Goal: Task Accomplishment & Management: Manage account settings

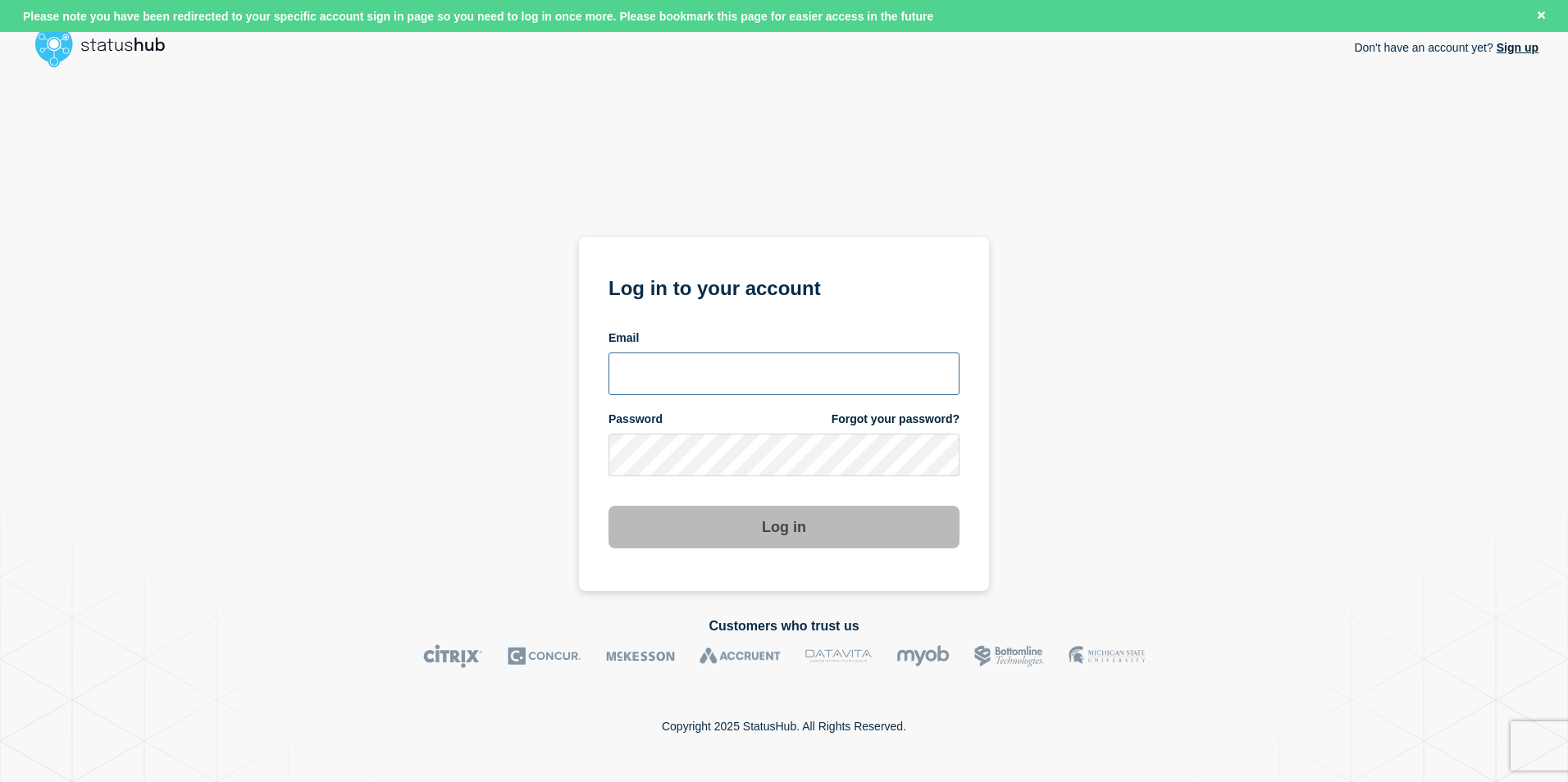
type input "Paul.green@hallo-hg.com"
click at [1518, 48] on link "Sign up" at bounding box center [1516, 47] width 45 height 13
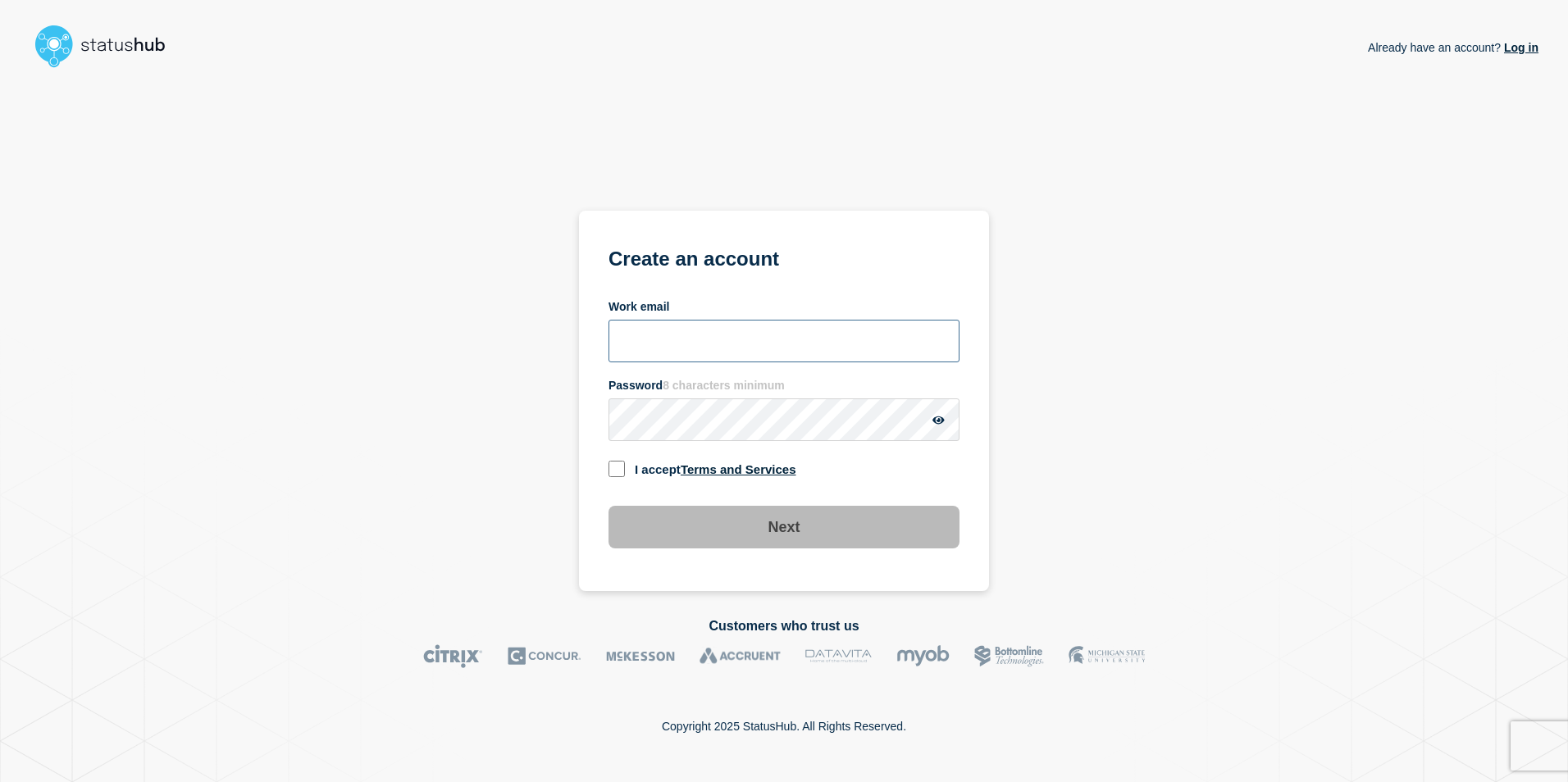
click at [665, 352] on input "Work email" at bounding box center [783, 340] width 351 height 42
type input "paul.green@hallo-hg.com"
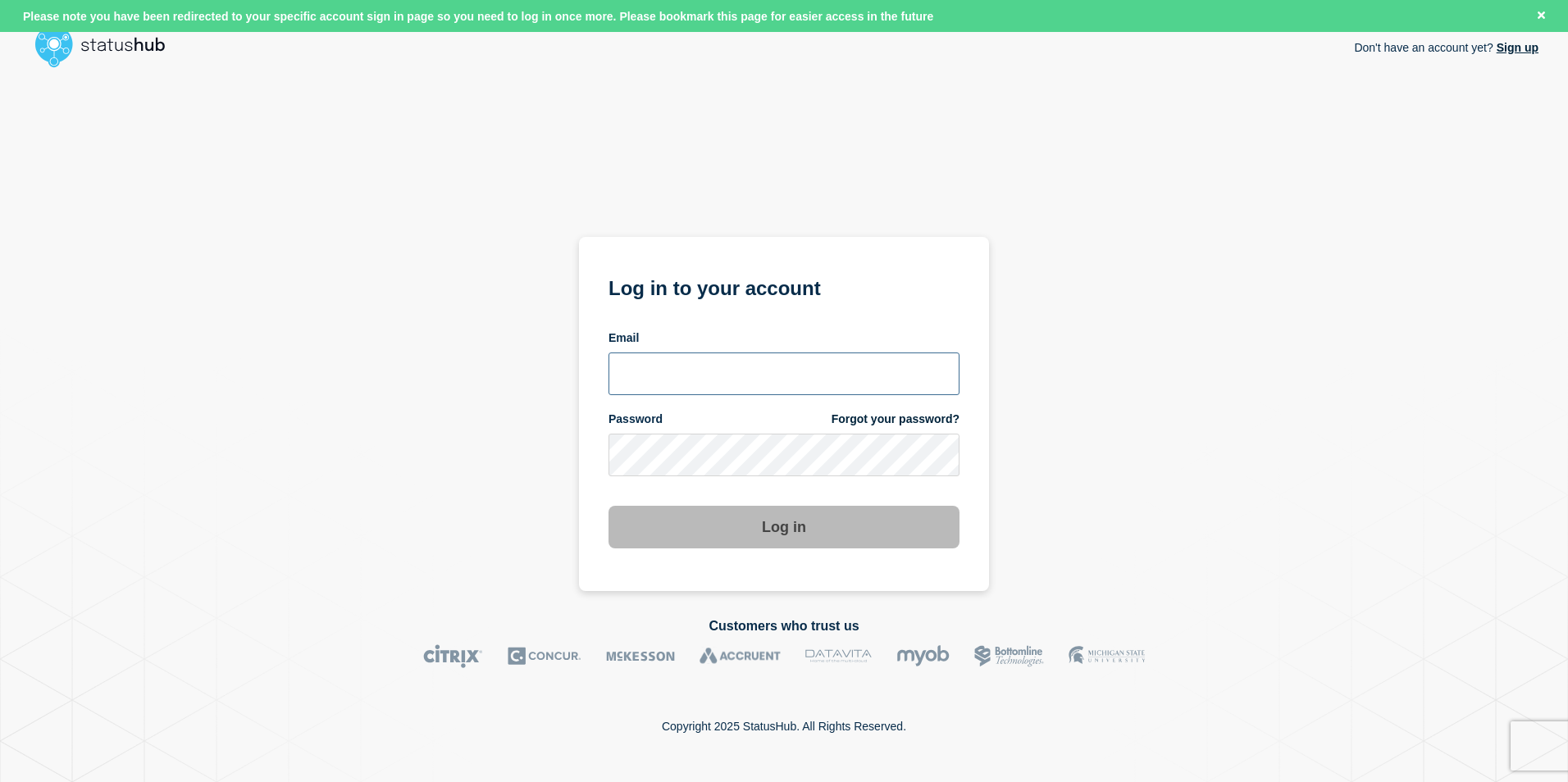
type input "[DOMAIN_NAME][EMAIL_ADDRESS][DOMAIN_NAME]"
click at [1033, 142] on div "Don't have an account yet? Sign up Log in to your account Email [DOMAIN_NAME][E…" at bounding box center [784, 333] width 1509 height 516
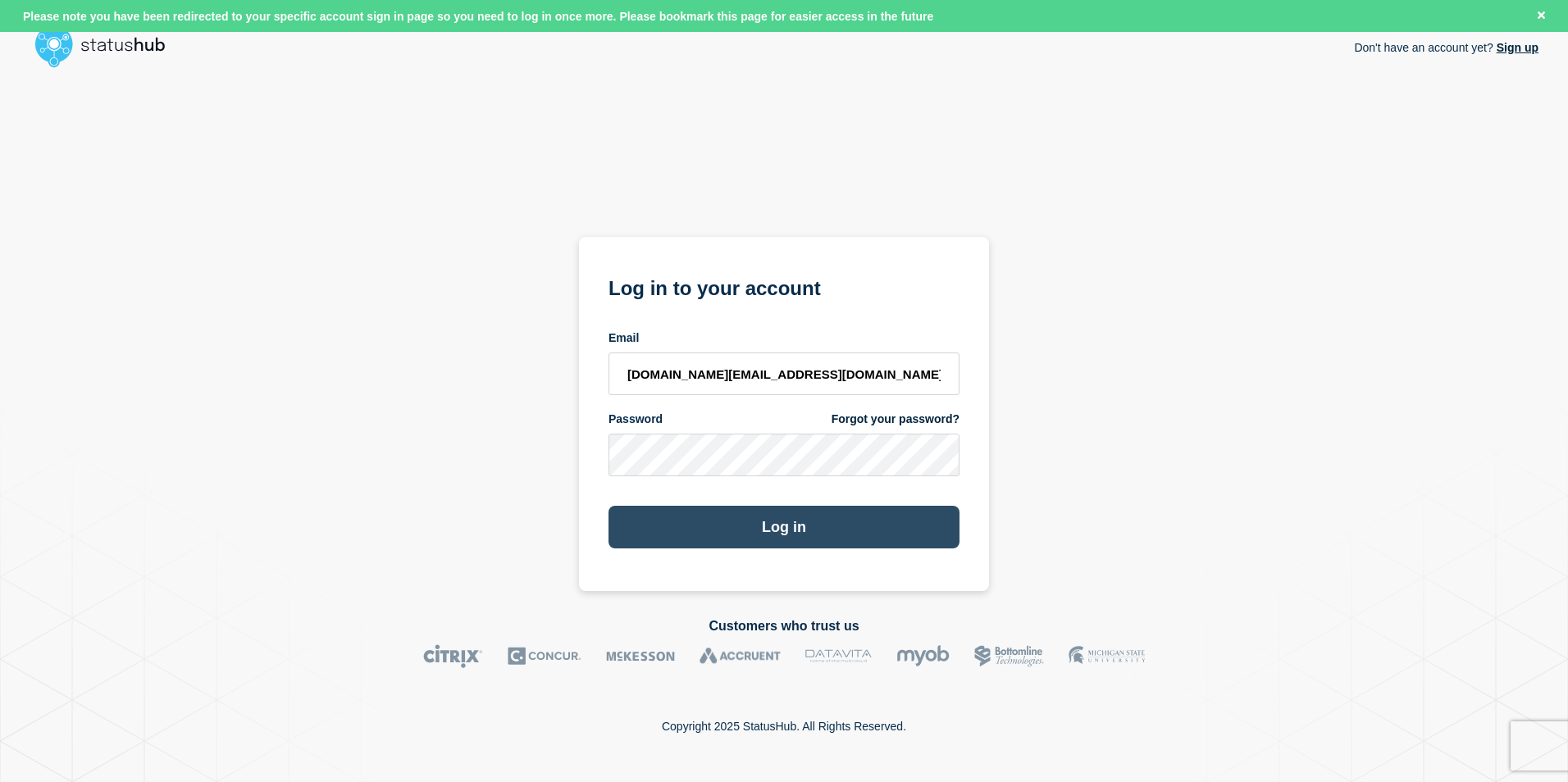
click at [785, 523] on button "Log in" at bounding box center [783, 527] width 351 height 42
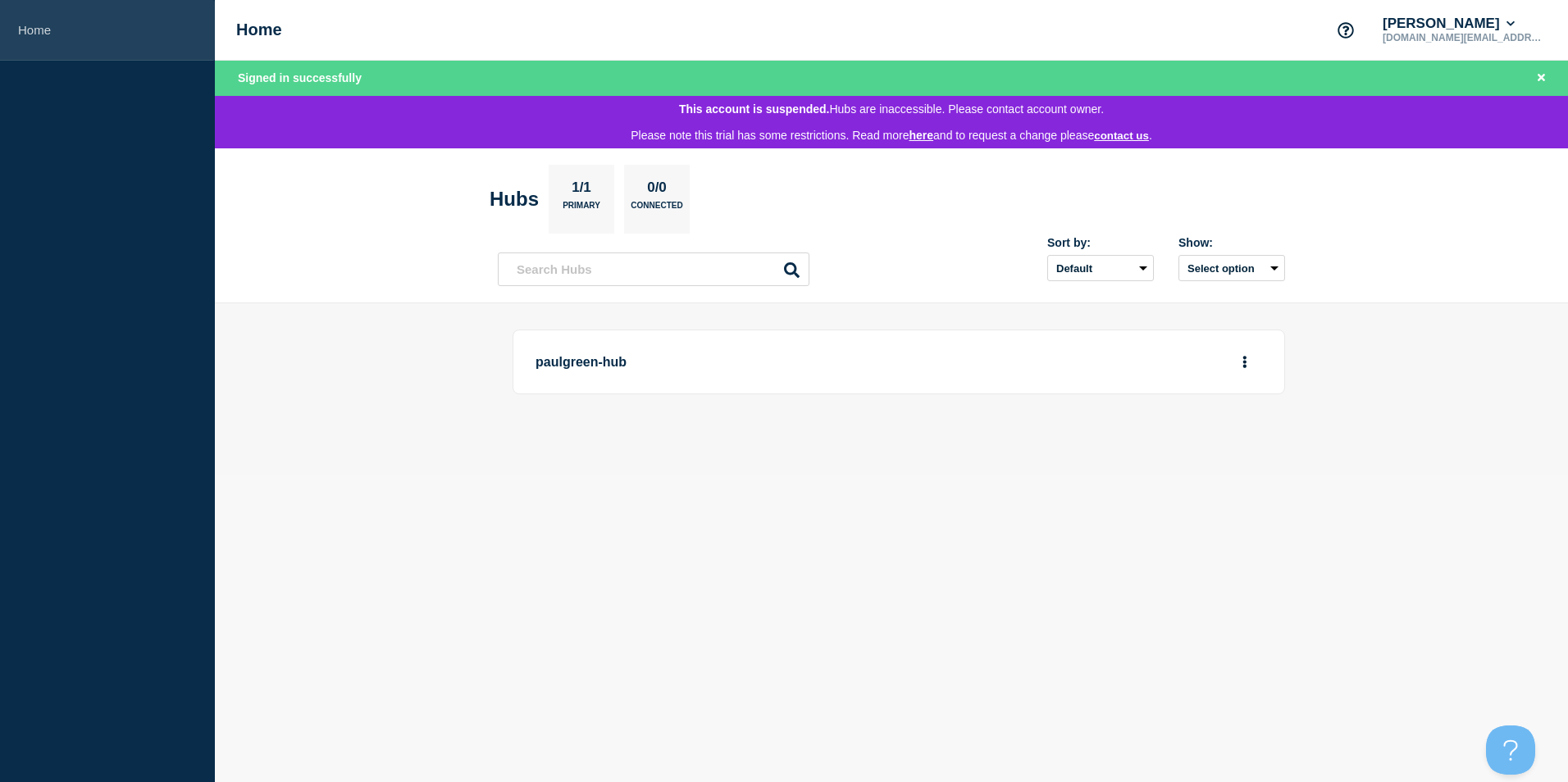
click at [34, 31] on link "Home" at bounding box center [107, 30] width 215 height 61
click at [1241, 363] on button "More actions" at bounding box center [1245, 361] width 22 height 30
click at [1242, 411] on link "View Status Page" at bounding box center [1243, 416] width 120 height 14
drag, startPoint x: 1347, startPoint y: 1, endPoint x: 1027, endPoint y: 488, distance: 582.7
click at [1027, 488] on body "Home Home Paul Green paul.green@hallo-hg.com Signed in successfully This accoun…" at bounding box center [784, 391] width 1568 height 782
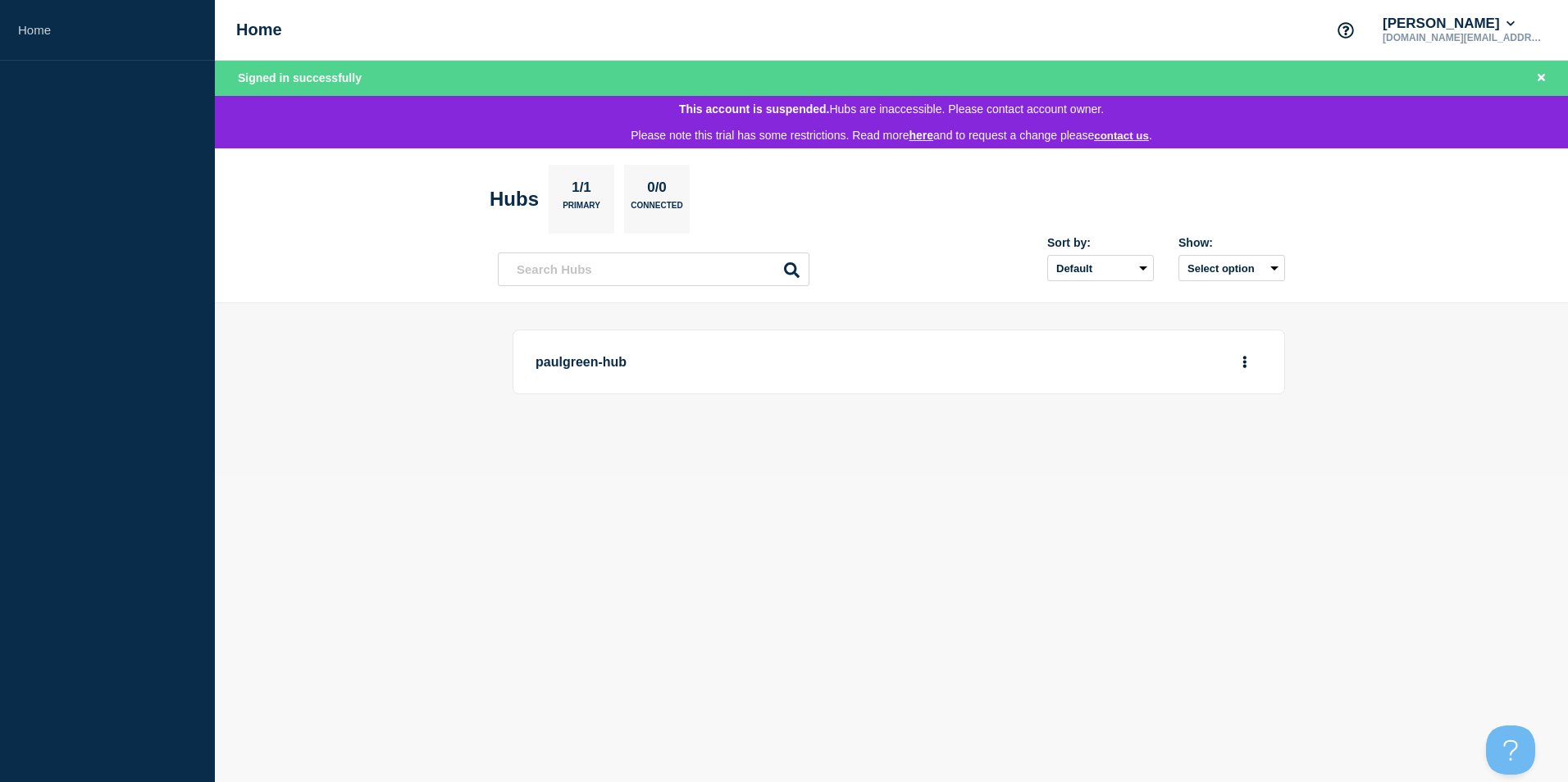
drag, startPoint x: 1461, startPoint y: 5, endPoint x: 1204, endPoint y: 21, distance: 257.5
click at [1204, 21] on div "Home Paul Green paul.green@hallo-hg.com" at bounding box center [891, 30] width 1353 height 61
click at [1242, 367] on icon "More actions" at bounding box center [1245, 362] width 5 height 12
click at [1237, 417] on link "View Status Page" at bounding box center [1243, 416] width 120 height 14
click at [90, 37] on link "Home" at bounding box center [107, 30] width 215 height 61
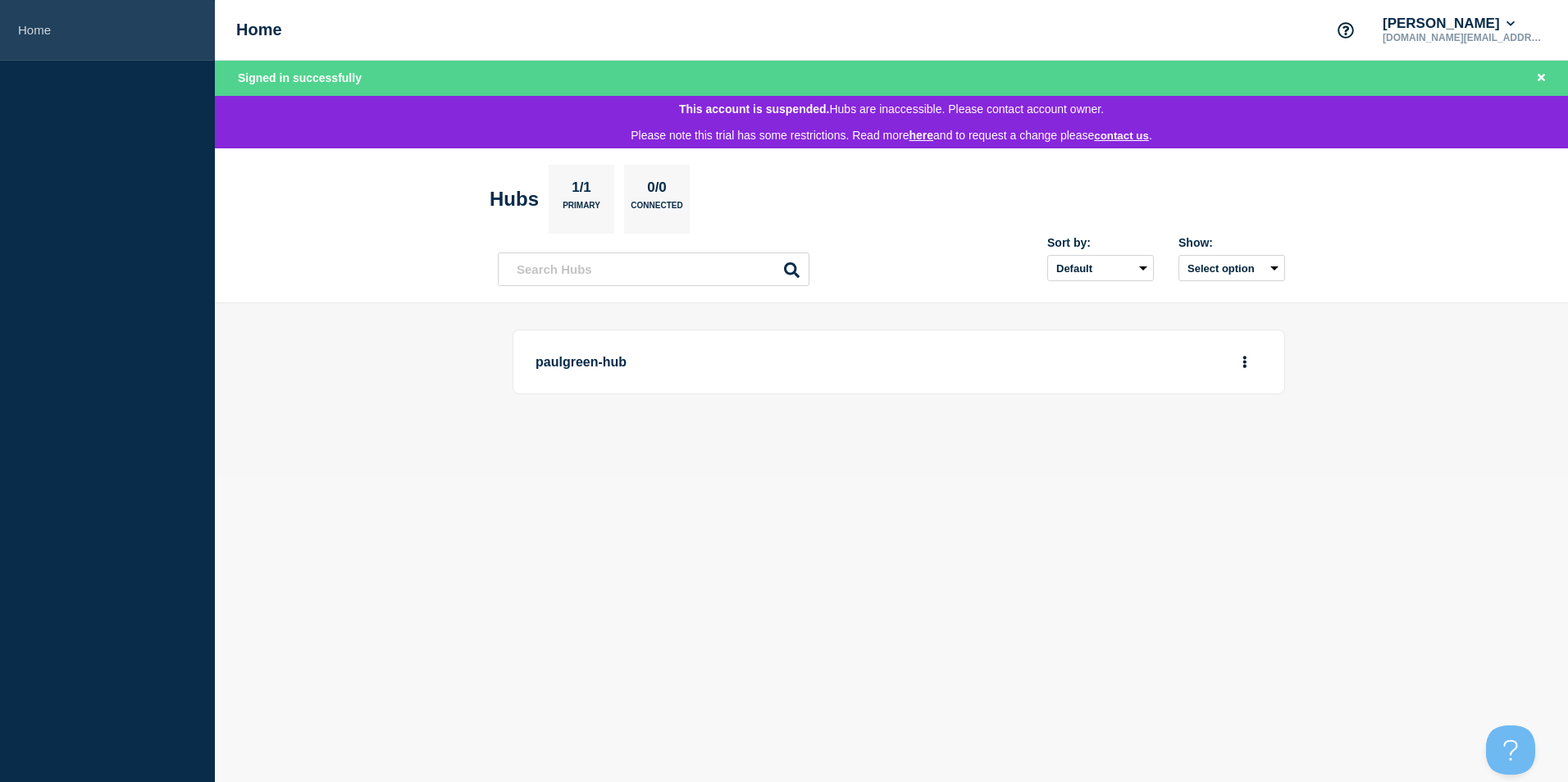
click at [64, 37] on link "Home" at bounding box center [107, 30] width 215 height 61
click at [29, 36] on link "Home" at bounding box center [107, 30] width 215 height 61
click at [1539, 77] on icon "Close banner" at bounding box center [1541, 77] width 8 height 8
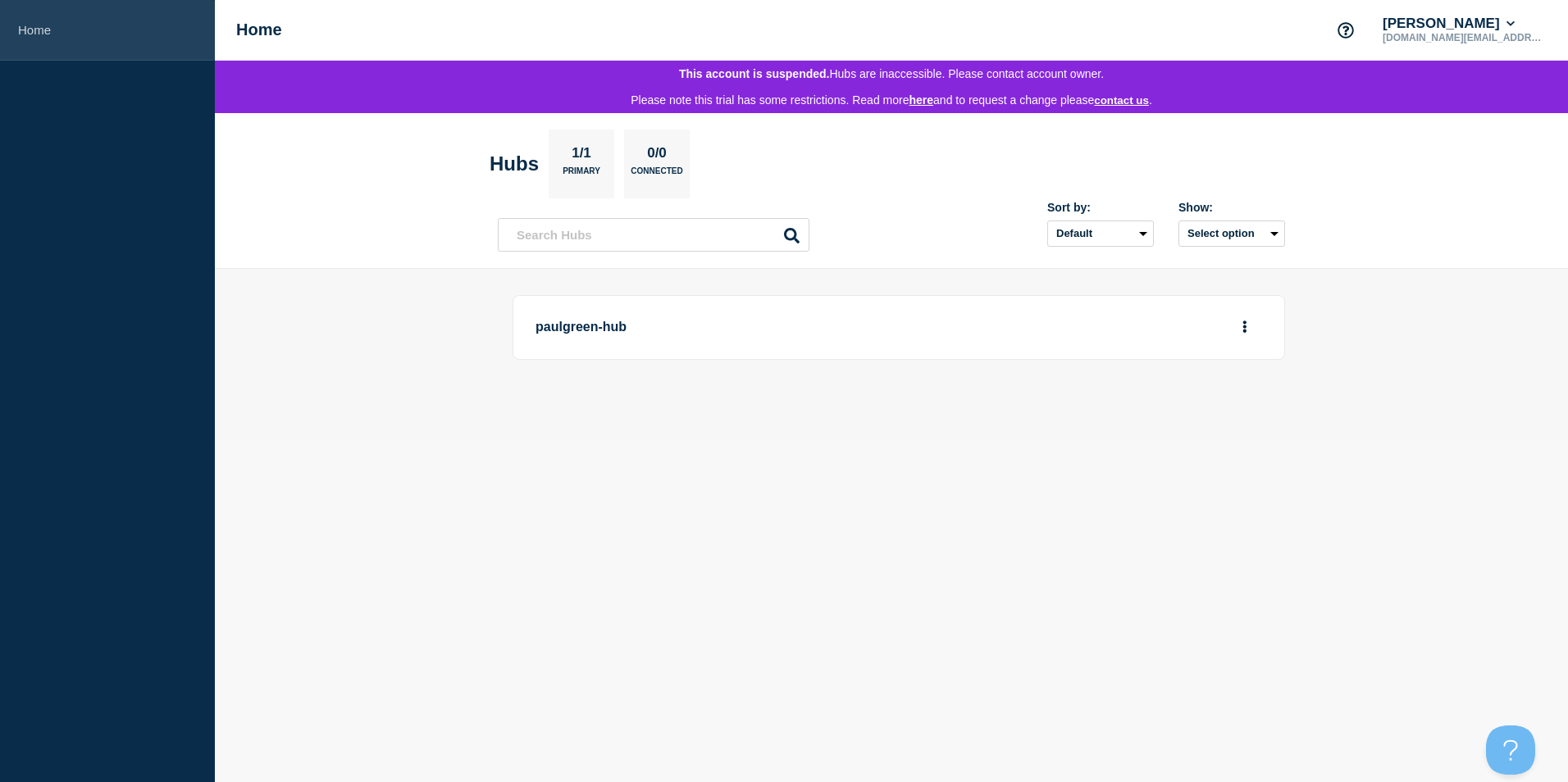
click at [36, 32] on link "Home" at bounding box center [107, 30] width 215 height 61
click at [1143, 237] on select "Default Last added Last updated Most active A-Z" at bounding box center [1100, 234] width 107 height 26
select select "name"
click at [1047, 224] on select "Default Last added Last updated Most active A-Z" at bounding box center [1100, 234] width 107 height 26
click at [792, 239] on icon at bounding box center [792, 236] width 16 height 16
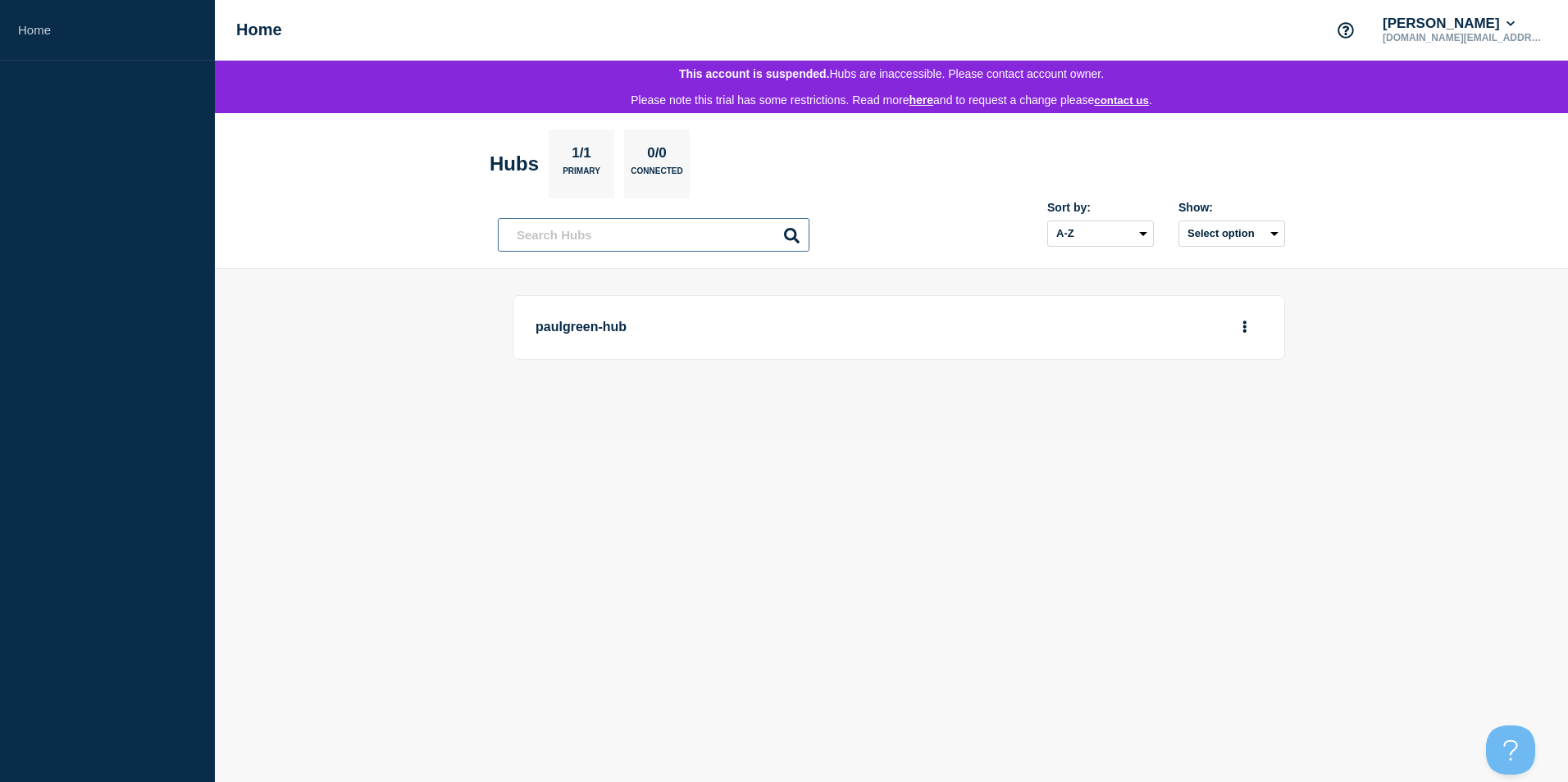
click at [647, 240] on input "text" at bounding box center [654, 235] width 312 height 34
click at [790, 237] on icon at bounding box center [792, 236] width 16 height 16
click at [541, 243] on input "p1" at bounding box center [654, 235] width 312 height 34
type input "p"
click at [1495, 742] on button "Open Beacon popover" at bounding box center [1506, 746] width 49 height 49
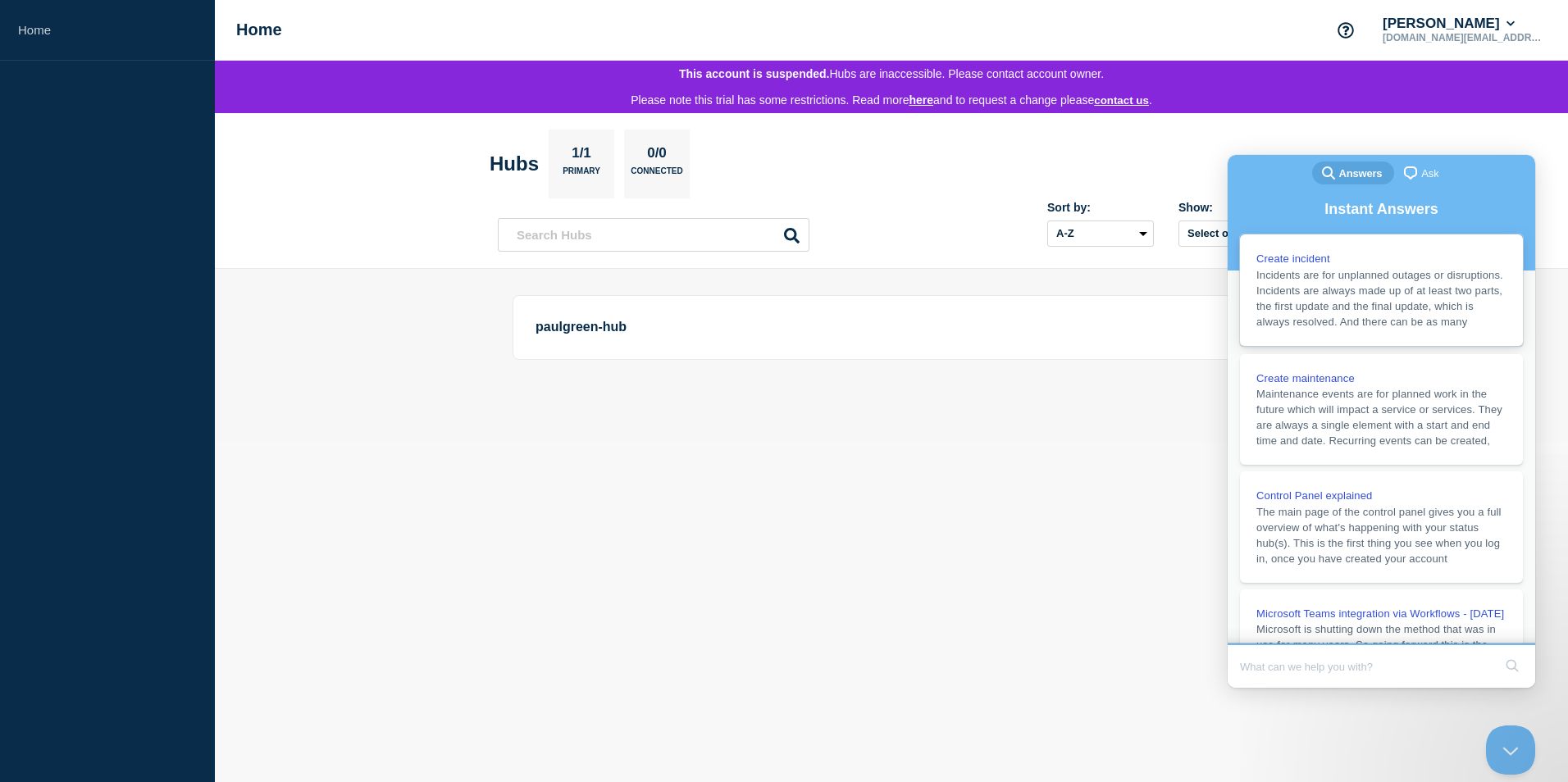
click at [1324, 307] on span "Incidents are for unplanned outages or disruptions. Incidents are always made u…" at bounding box center [1379, 298] width 247 height 59
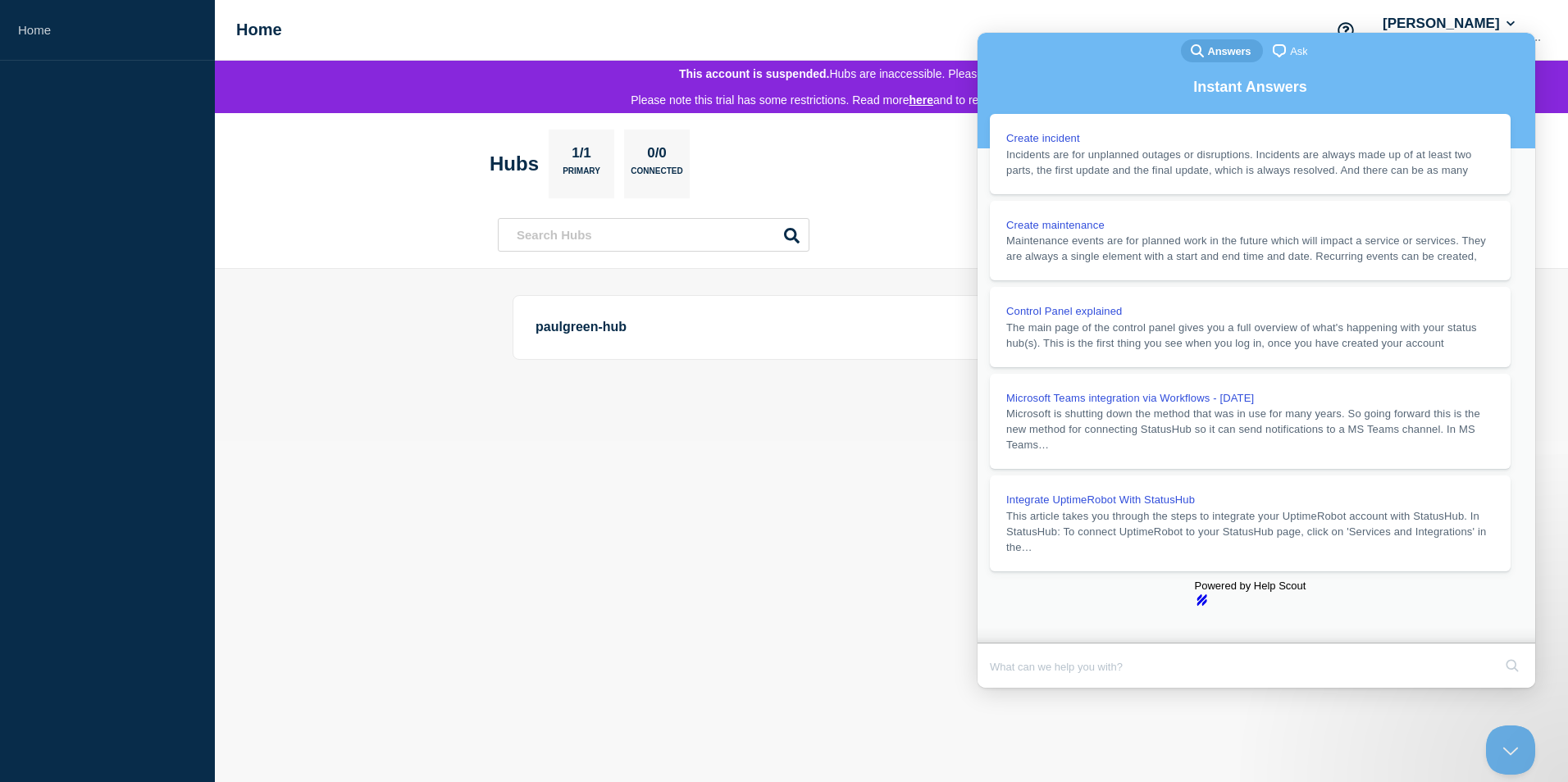
click at [1008, 688] on button "Close" at bounding box center [993, 699] width 29 height 22
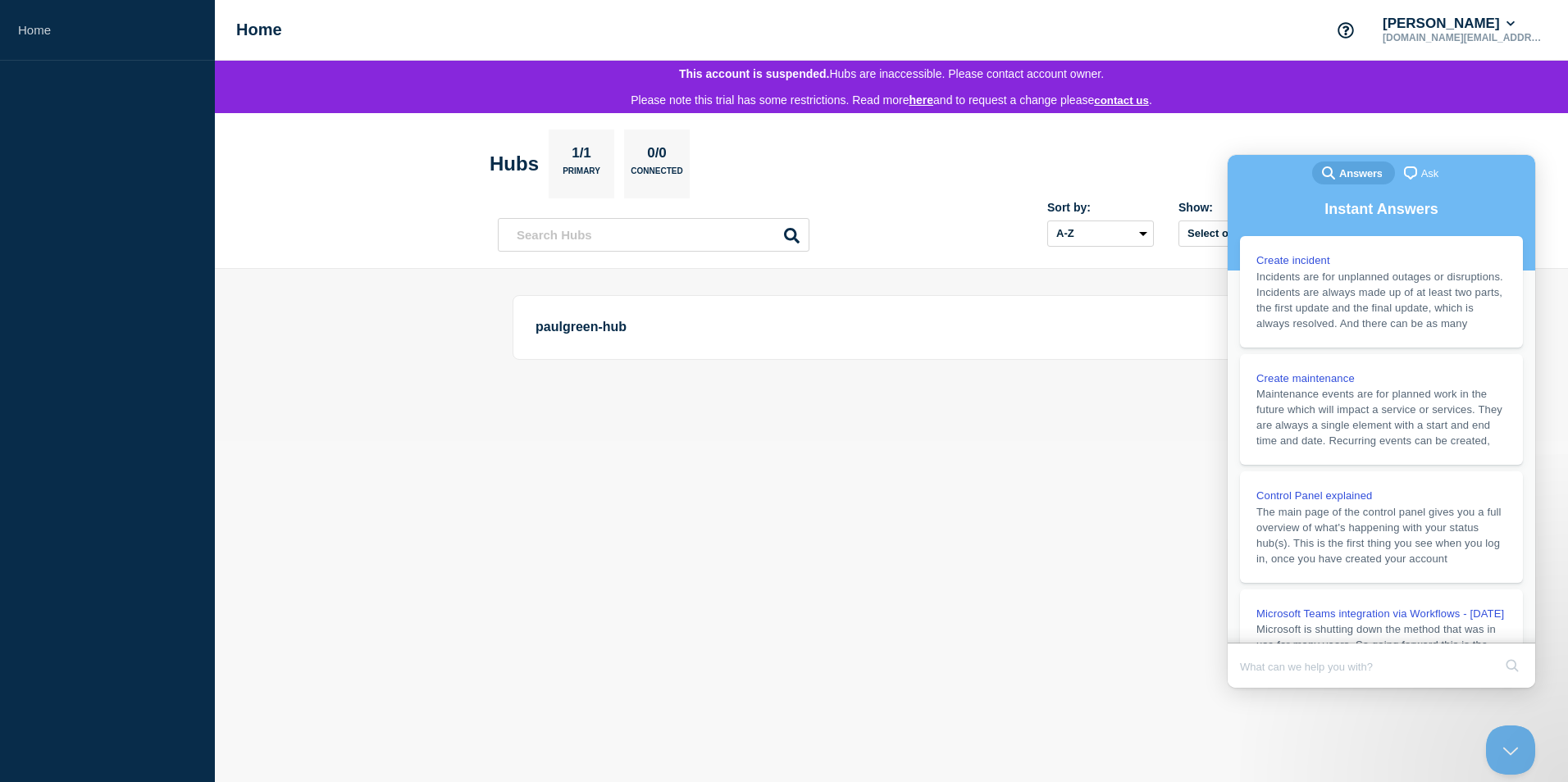
click at [995, 630] on body "Home Home Paul Green paul.green@hallo-hg.com This account is suspended. Hubs ar…" at bounding box center [784, 391] width 1568 height 782
click at [936, 491] on body "Home Home Paul Green paul.green@hallo-hg.com This account is suspended. Hubs ar…" at bounding box center [784, 391] width 1568 height 782
click at [1517, 742] on button "Close Beacon popover" at bounding box center [1506, 746] width 49 height 49
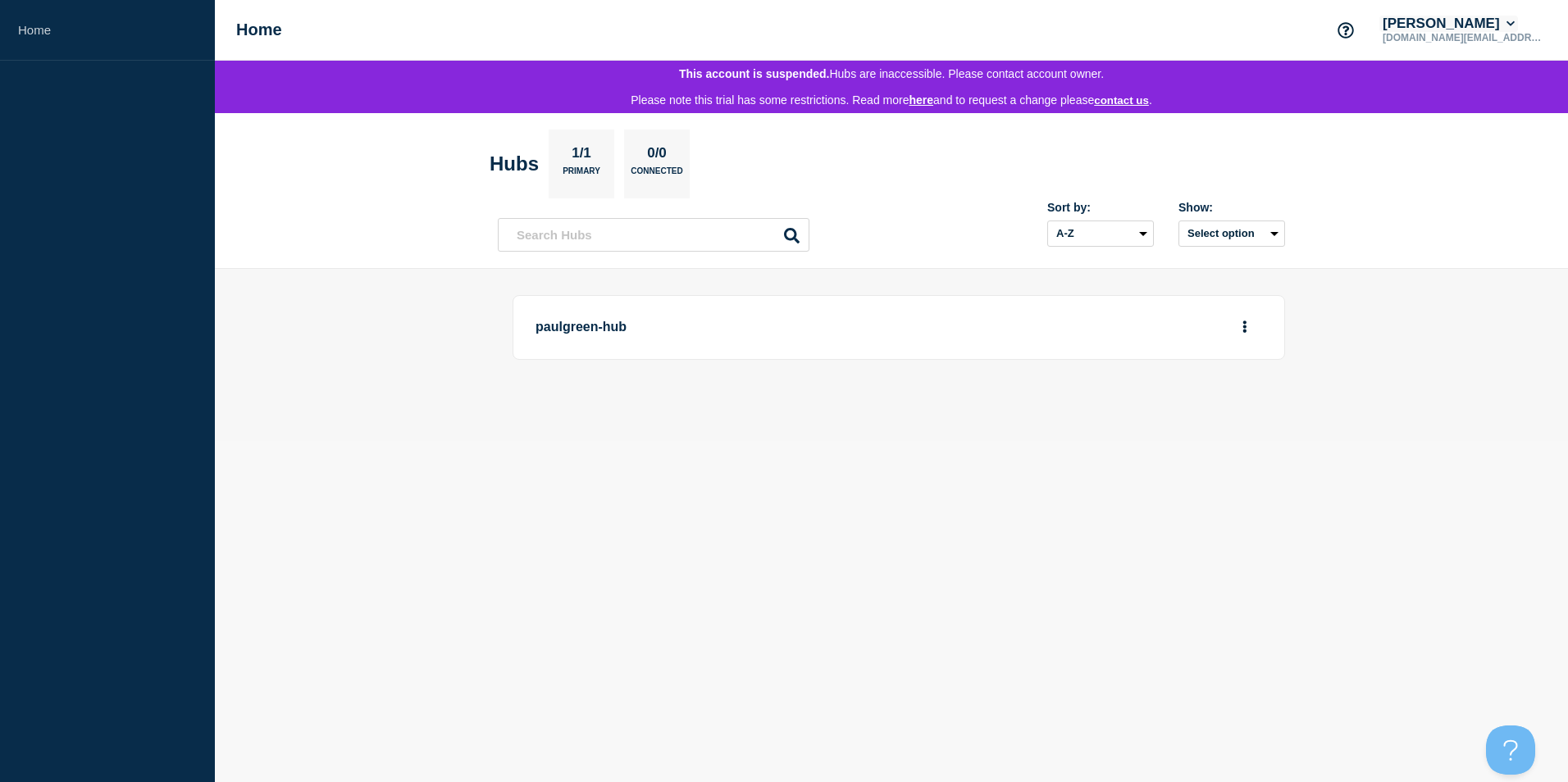
click at [1514, 23] on icon at bounding box center [1511, 23] width 9 height 10
click at [1481, 157] on link "User settings" at bounding box center [1491, 156] width 72 height 14
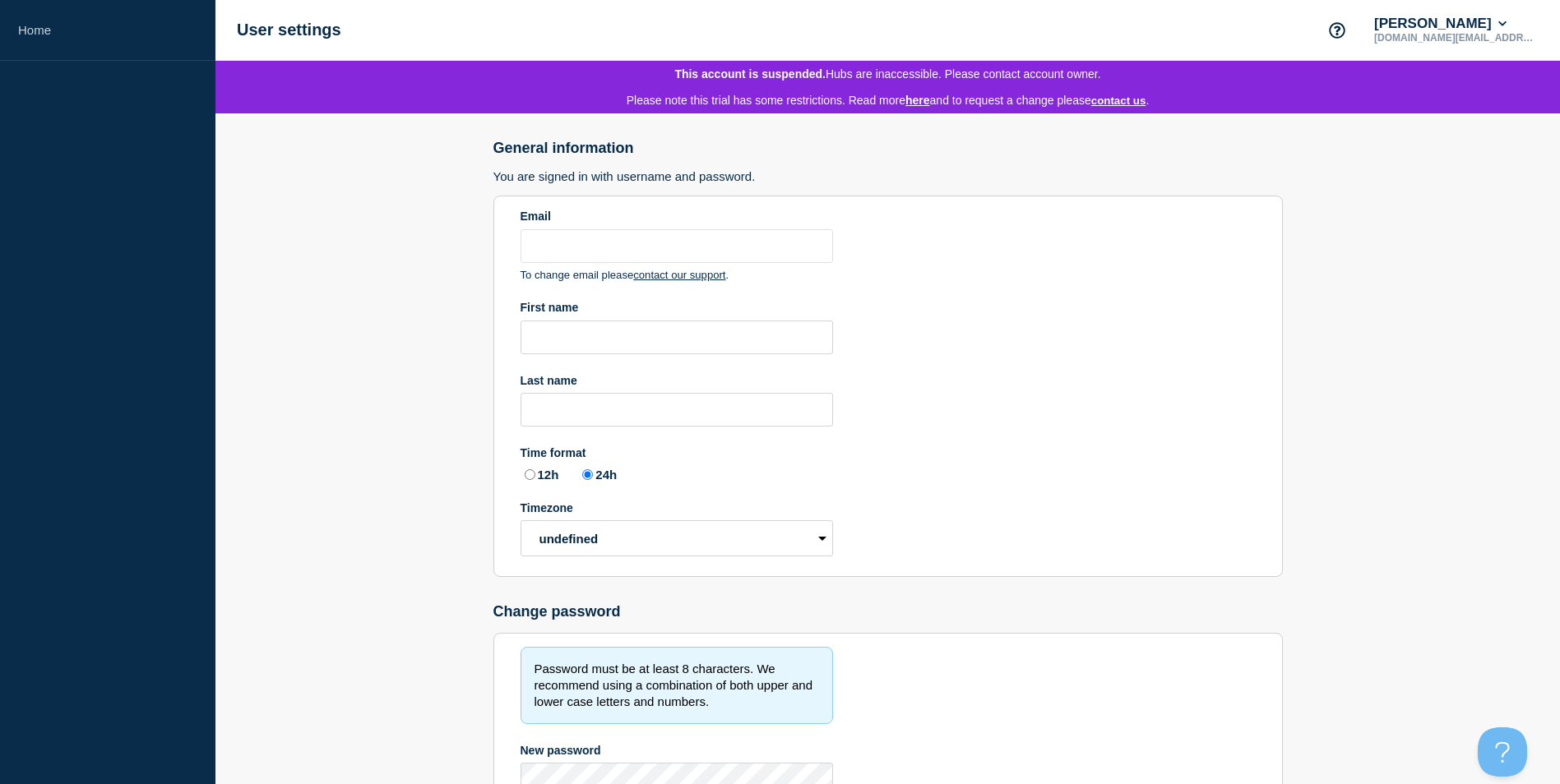
type input "paul.green@hallo-hg.com"
radio input "true"
select select "hub"
click at [1484, 299] on main "General information You are signed in with username and password. Email paul.gr…" at bounding box center [888, 557] width 1345 height 888
click at [1471, 23] on button "Paul Green" at bounding box center [1440, 23] width 139 height 16
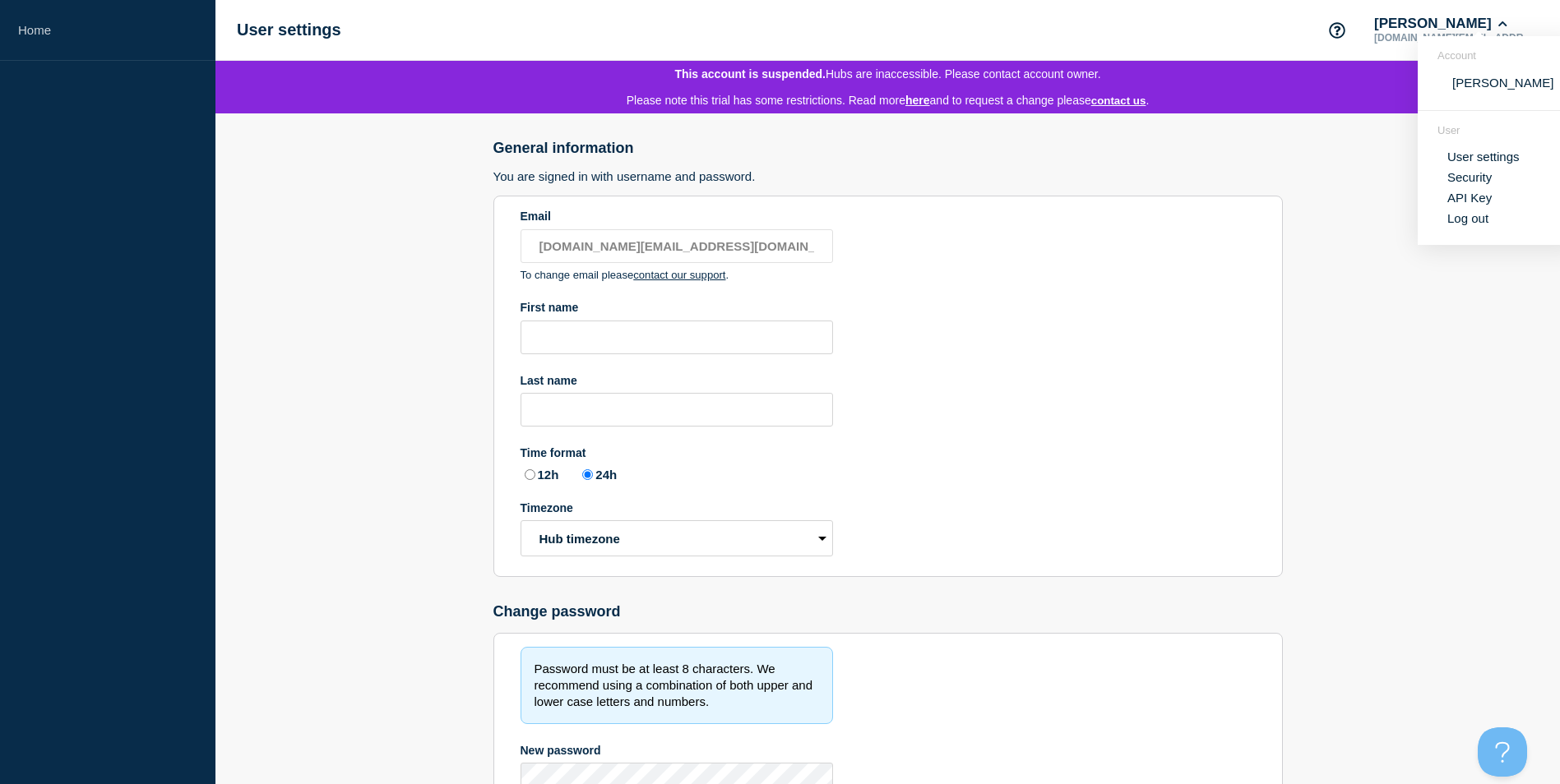
click at [1465, 193] on link "API Key" at bounding box center [1469, 198] width 44 height 14
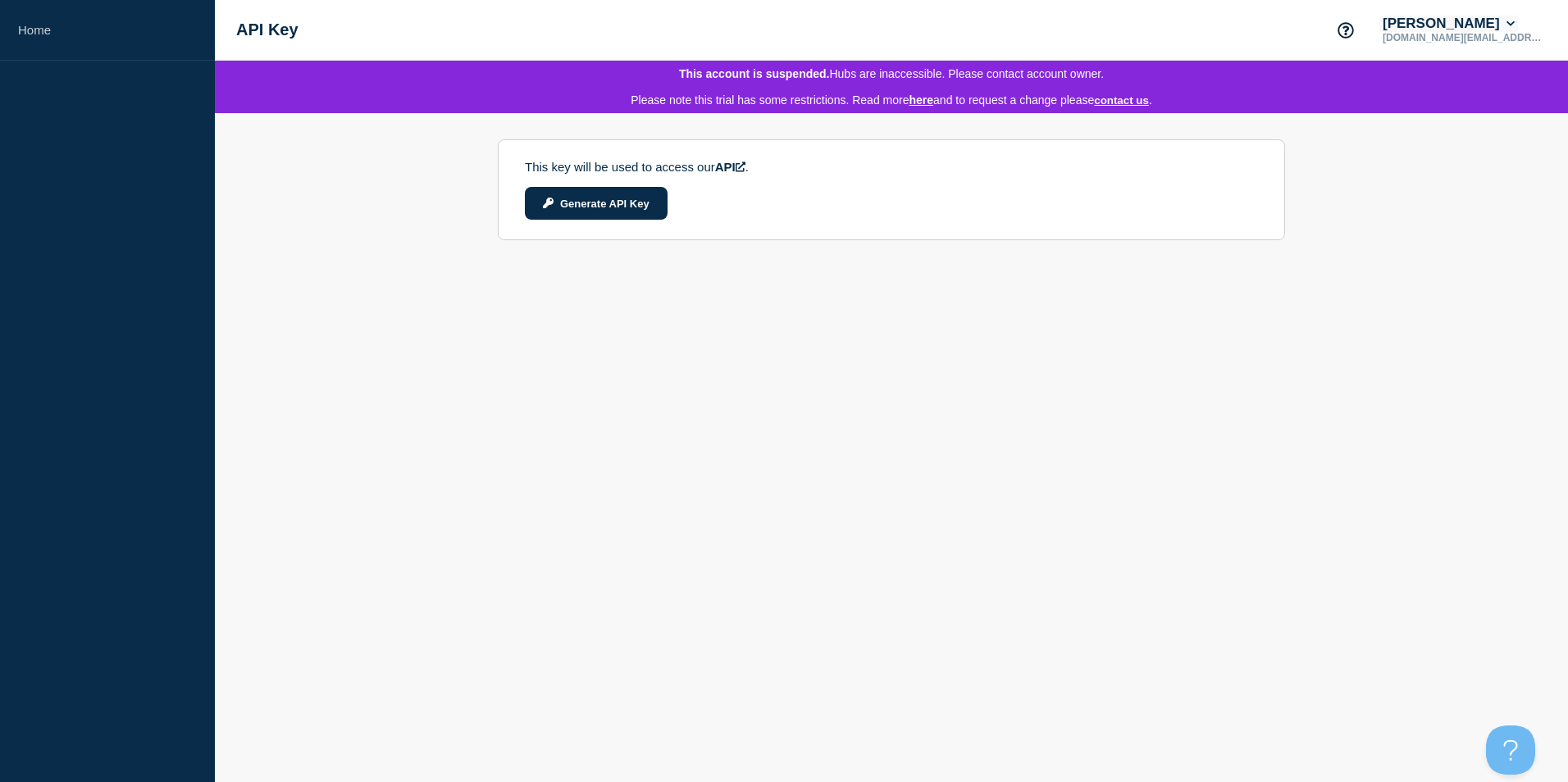
click at [1513, 23] on icon at bounding box center [1510, 24] width 8 height 5
click at [1479, 178] on link "Security" at bounding box center [1477, 177] width 44 height 14
